Goal: Check status

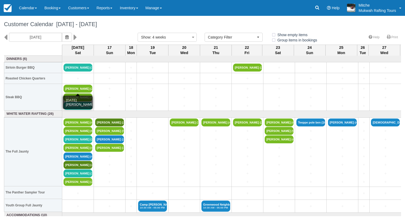
select select
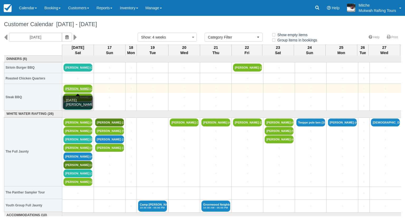
click at [81, 88] on link "[PERSON_NAME] (2)" at bounding box center [78, 89] width 29 height 8
click at [79, 89] on link "[PERSON_NAME] (2)" at bounding box center [78, 89] width 29 height 8
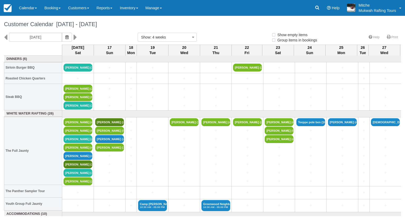
select select
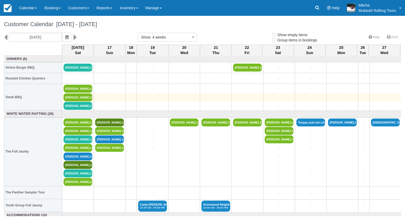
select select
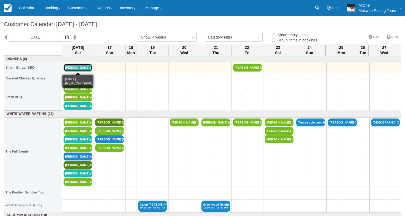
click at [77, 66] on link "[PERSON_NAME] (3)" at bounding box center [78, 68] width 29 height 8
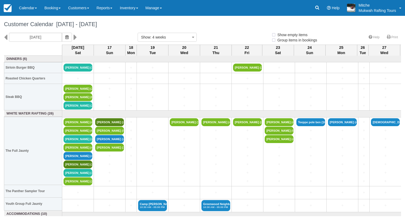
select select
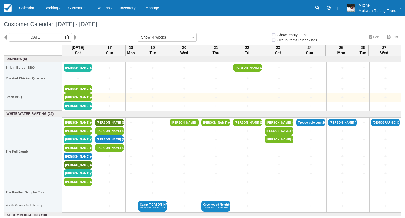
select select
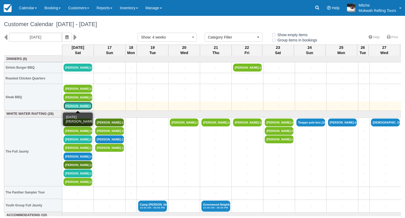
click at [74, 106] on link "[PERSON_NAME] (2)" at bounding box center [78, 106] width 29 height 8
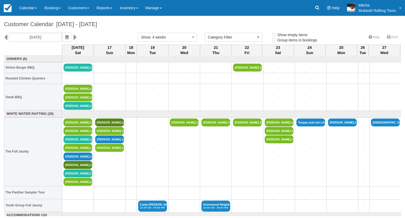
select select
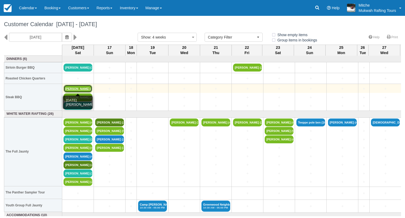
click at [77, 89] on link "Heather yanick (2)" at bounding box center [78, 89] width 29 height 8
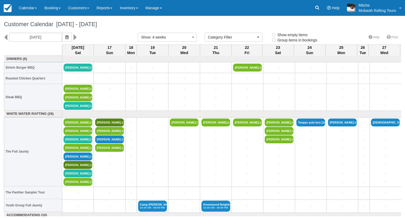
select select
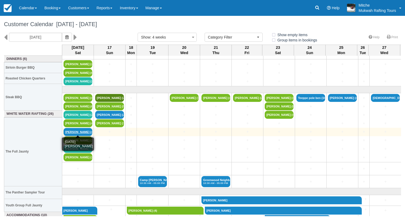
scroll to position [26, 0]
